Goal: Task Accomplishment & Management: Manage account settings

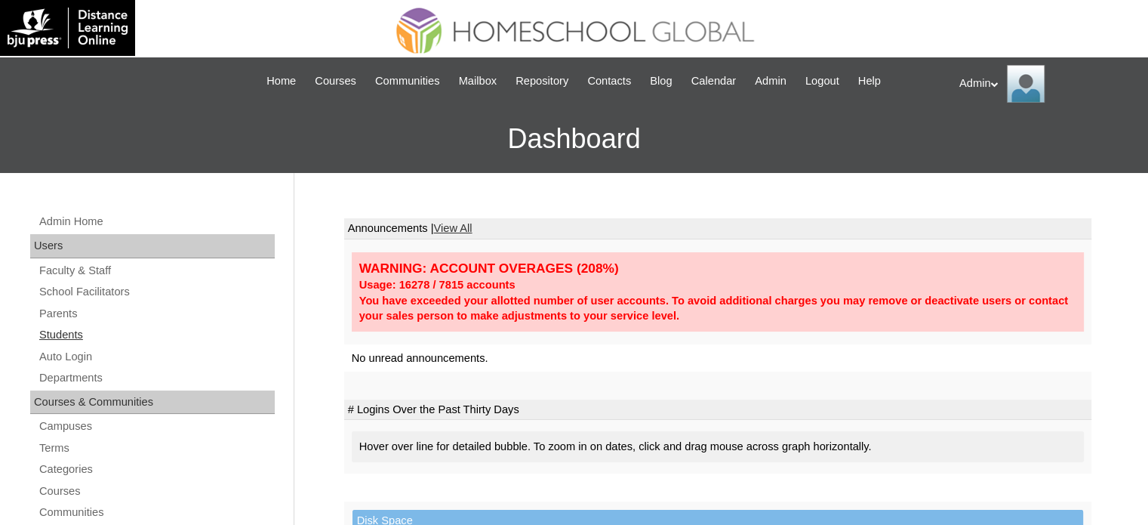
click at [54, 338] on link "Students" at bounding box center [156, 334] width 237 height 19
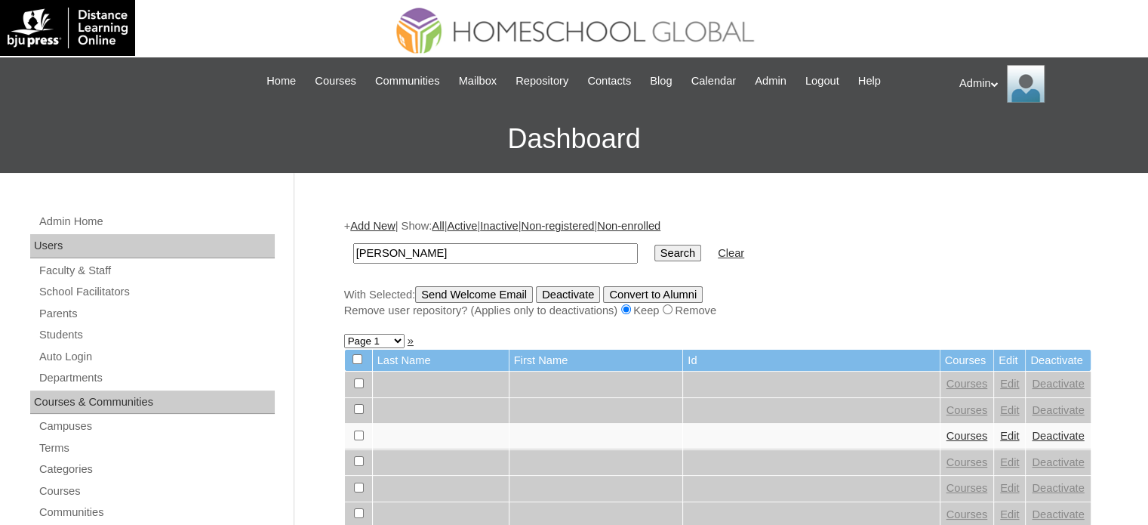
type input "[PERSON_NAME]"
click at [655, 256] on input "Search" at bounding box center [678, 253] width 47 height 17
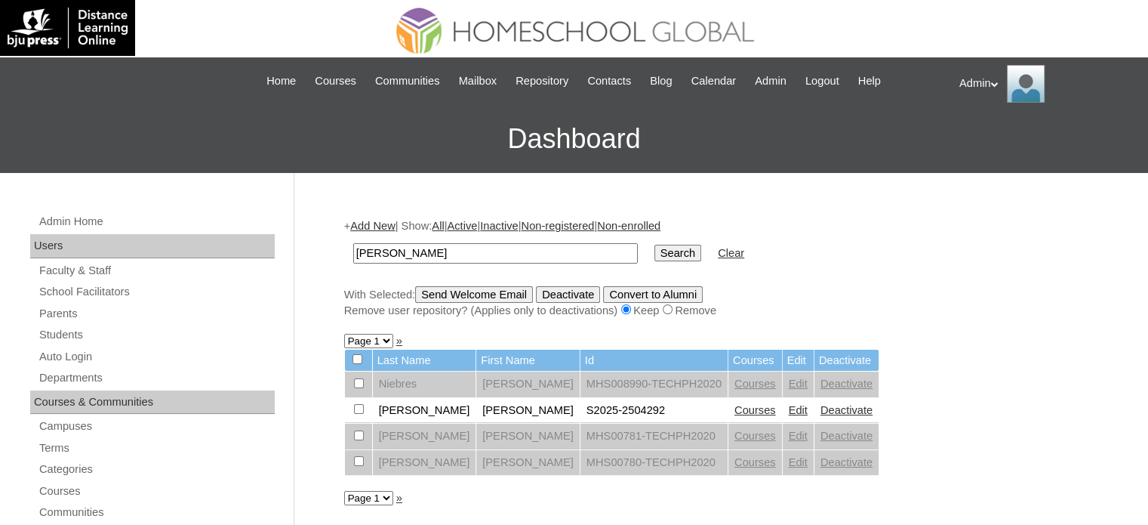
click at [759, 408] on link "Courses" at bounding box center [756, 410] width 42 height 12
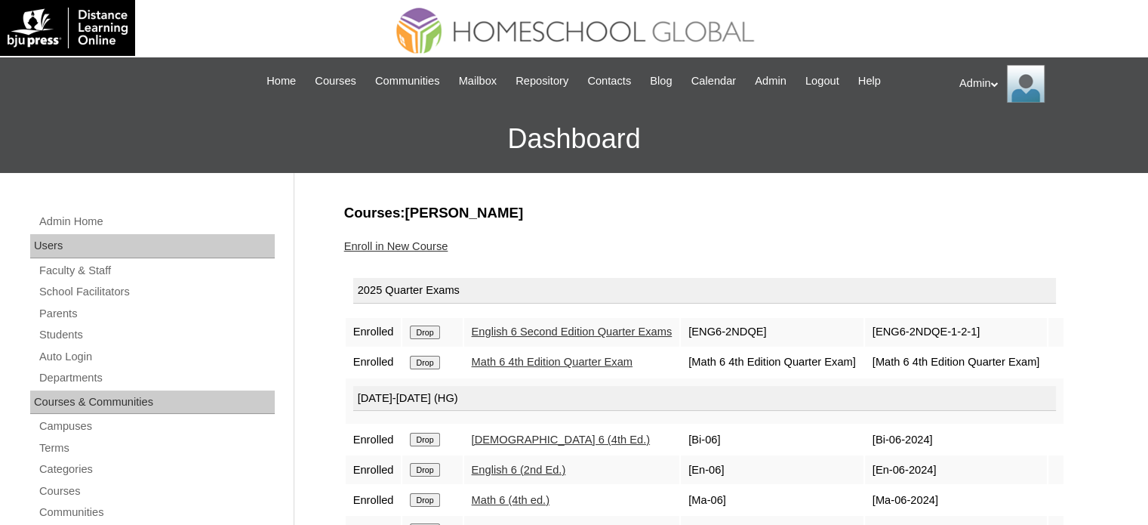
drag, startPoint x: 0, startPoint y: 0, endPoint x: 426, endPoint y: 244, distance: 490.7
click at [426, 244] on link "Enroll in New Course" at bounding box center [396, 246] width 104 height 12
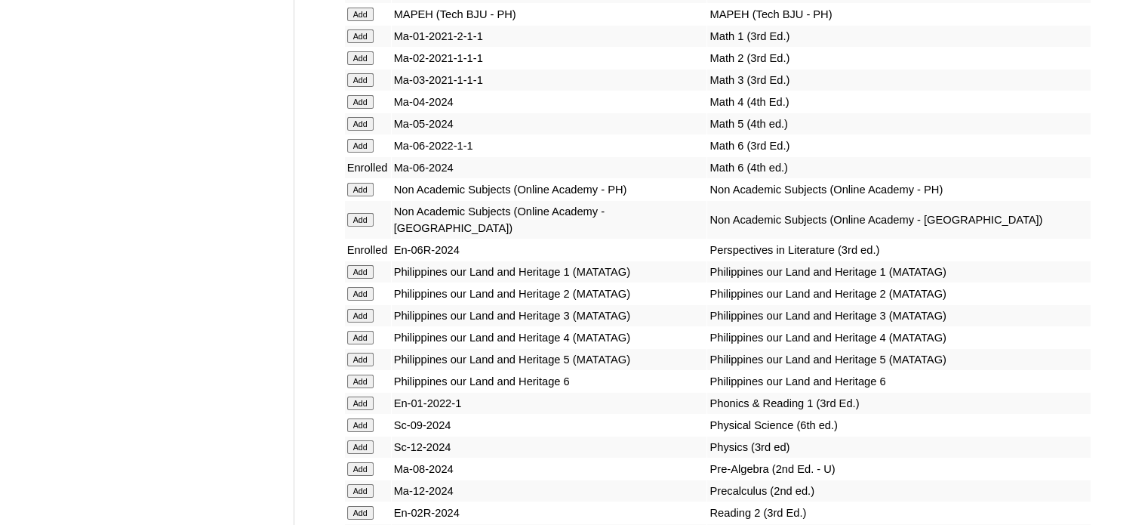
scroll to position [673, 0]
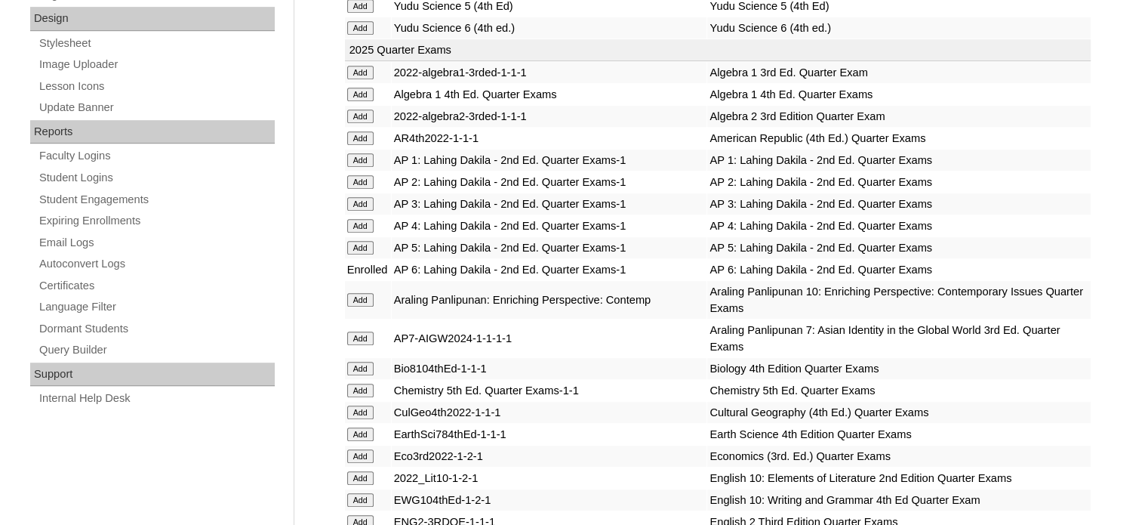
scroll to position [6592, 0]
